Goal: Task Accomplishment & Management: Use online tool/utility

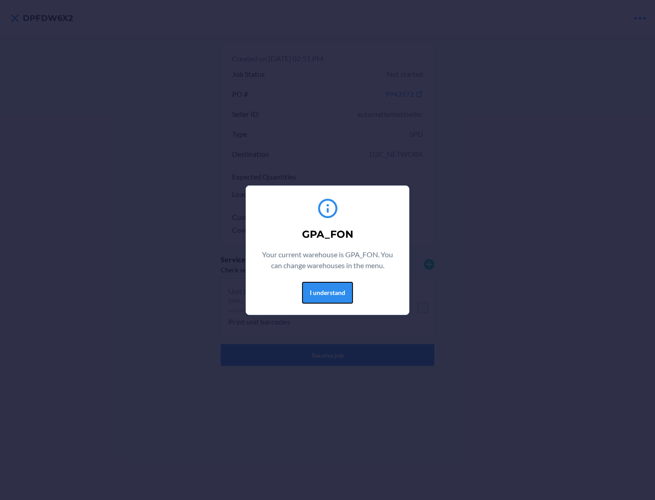
click at [327, 292] on button "I understand" at bounding box center [327, 293] width 51 height 22
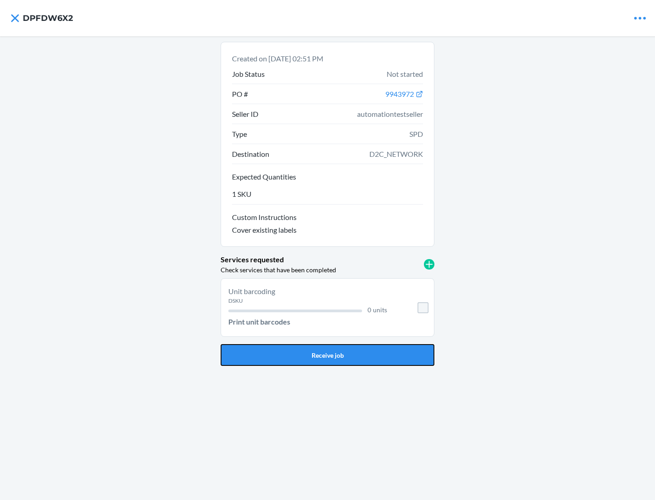
click at [327, 355] on button "Receive job" at bounding box center [328, 355] width 214 height 22
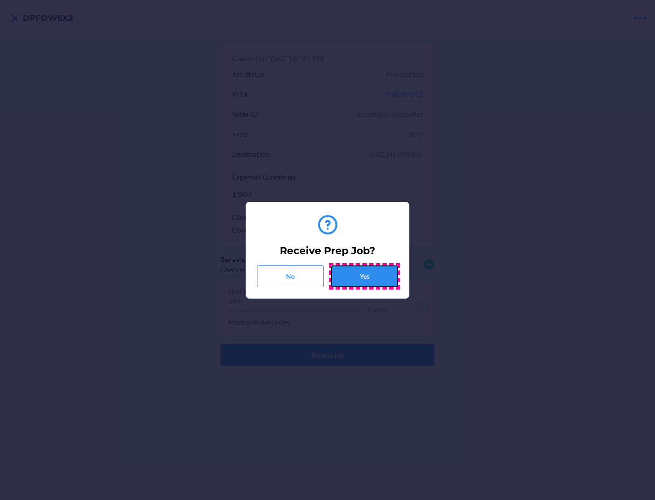
click at [364, 276] on button "Yes" at bounding box center [364, 277] width 67 height 22
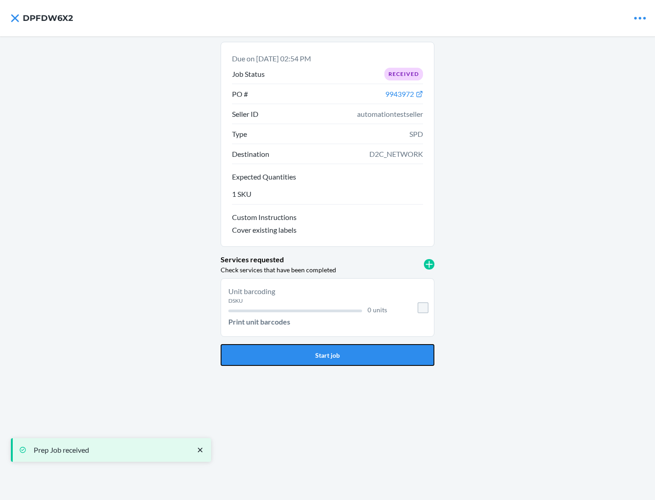
click at [327, 355] on button "Start job" at bounding box center [328, 355] width 214 height 22
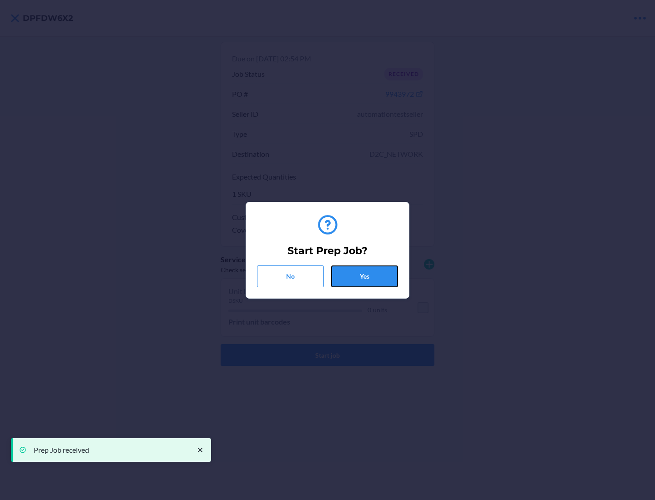
click at [364, 276] on button "Yes" at bounding box center [364, 277] width 67 height 22
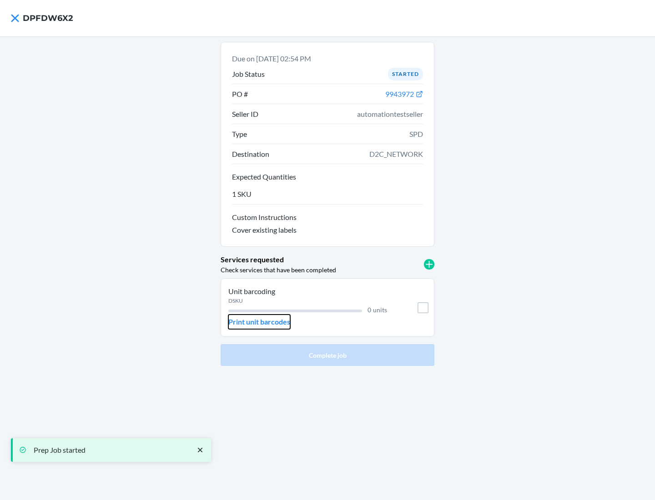
click at [259, 322] on p "Print unit barcodes" at bounding box center [259, 322] width 62 height 11
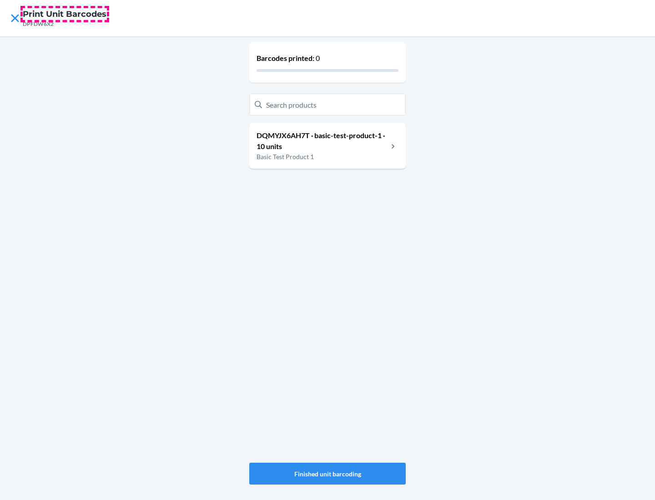
click at [65, 14] on h4 "Print Unit Barcodes" at bounding box center [65, 14] width 84 height 12
click at [322, 141] on p "DQMYJX6AH7T · basic-test-product-1 · 10 units" at bounding box center [321, 141] width 131 height 22
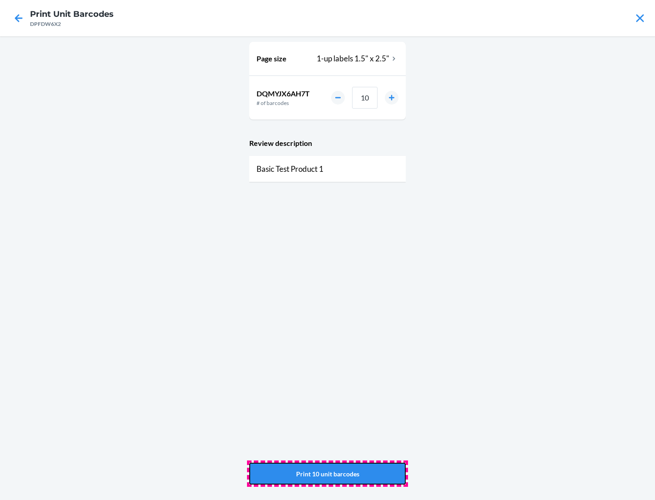
click at [327, 474] on button "Print 10 unit barcodes" at bounding box center [327, 474] width 156 height 22
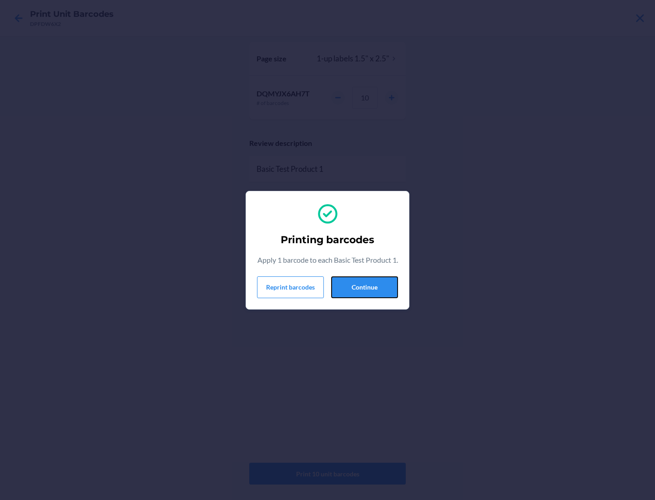
click at [364, 292] on button "Continue" at bounding box center [364, 287] width 67 height 22
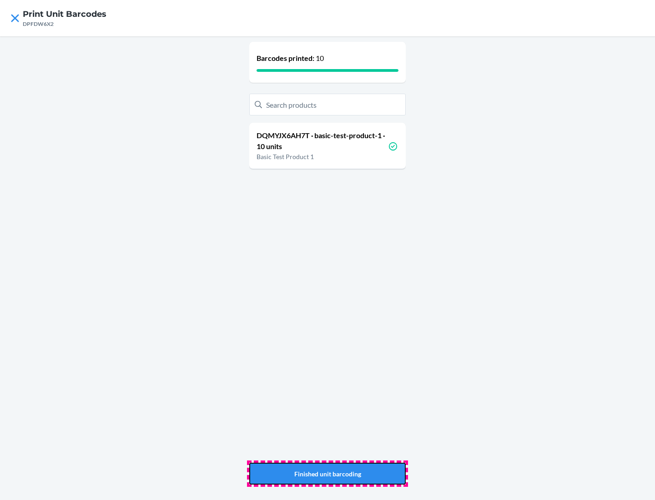
click at [327, 474] on button "Finished unit barcoding" at bounding box center [327, 474] width 156 height 22
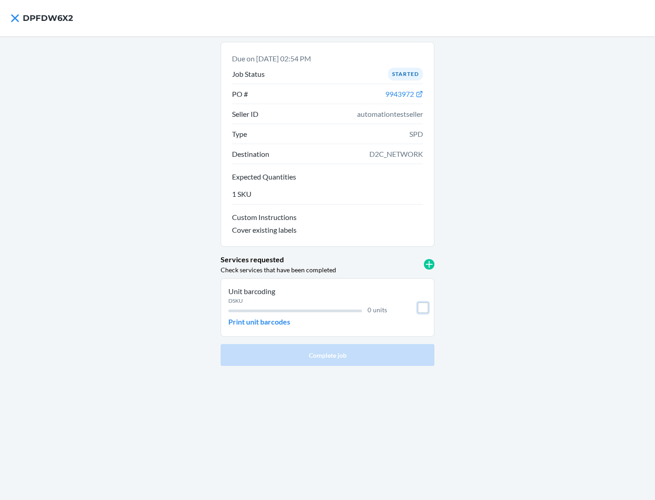
click at [423, 307] on input "checkbox" at bounding box center [422, 307] width 11 height 11
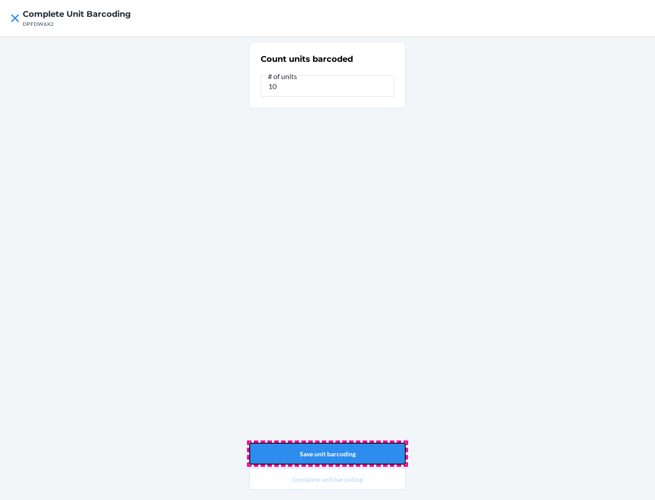
click at [327, 454] on button "Save unit barcoding" at bounding box center [327, 454] width 156 height 22
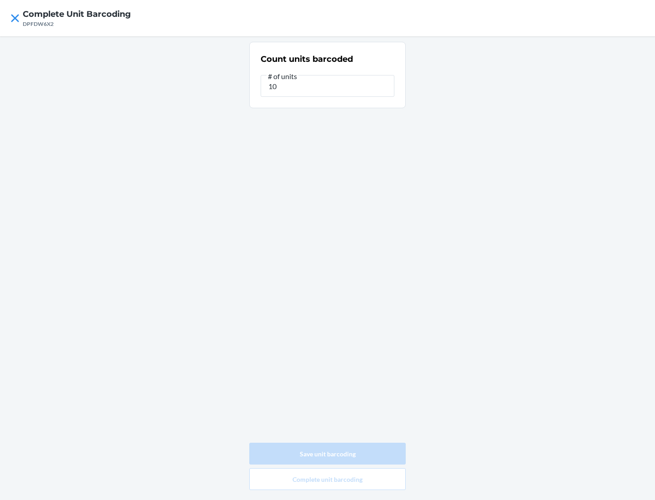
type input "0"
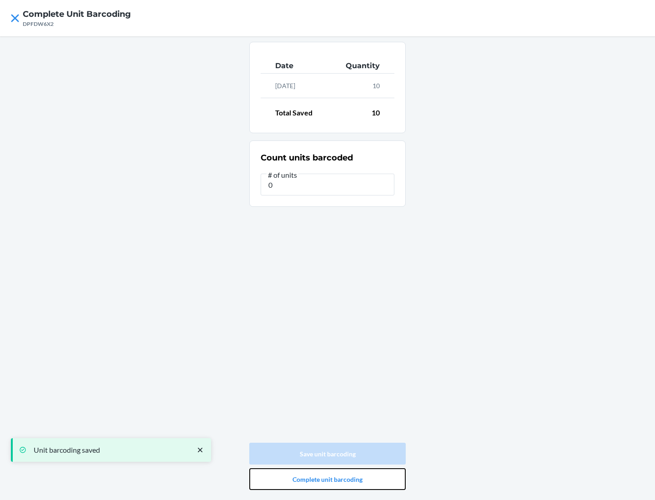
click at [327, 479] on button "Complete unit barcoding" at bounding box center [327, 479] width 156 height 22
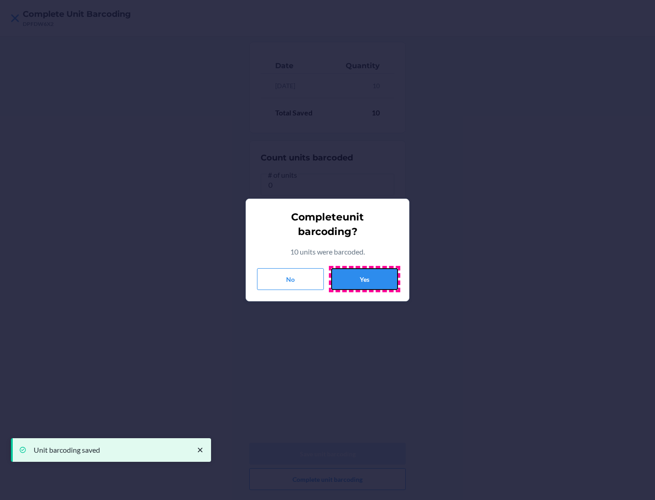
click at [364, 279] on button "Yes" at bounding box center [364, 279] width 67 height 22
